Goal: Find specific page/section: Find specific page/section

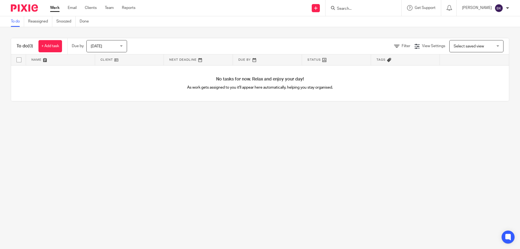
click at [355, 9] on input "Search" at bounding box center [360, 9] width 49 height 5
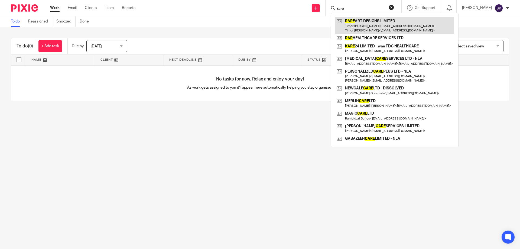
type input "rare"
click at [370, 28] on link at bounding box center [394, 25] width 119 height 17
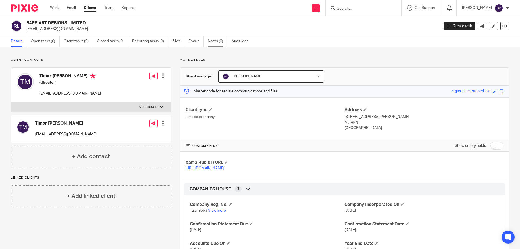
click at [210, 38] on link "Notes (0)" at bounding box center [218, 41] width 20 height 11
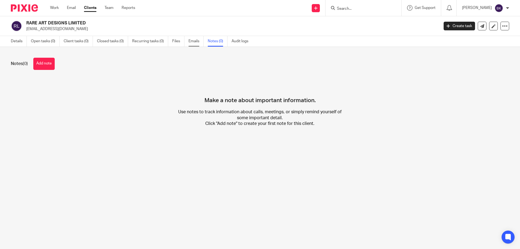
click at [193, 41] on link "Emails" at bounding box center [196, 41] width 15 height 11
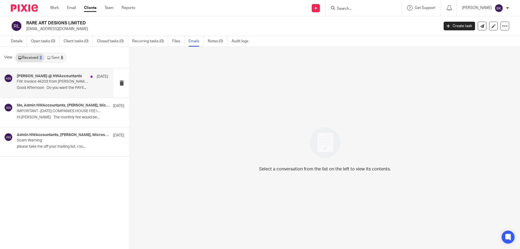
click at [64, 87] on p "Good Afternoon Do you want the PAYE..." at bounding box center [62, 88] width 91 height 5
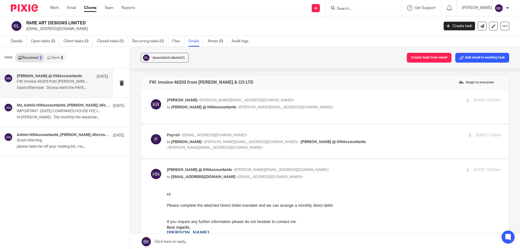
click at [253, 118] on label at bounding box center [325, 106] width 368 height 34
click at [149, 98] on input "checkbox" at bounding box center [149, 97] width 0 height 0
checkbox input "true"
